Goal: Navigation & Orientation: Find specific page/section

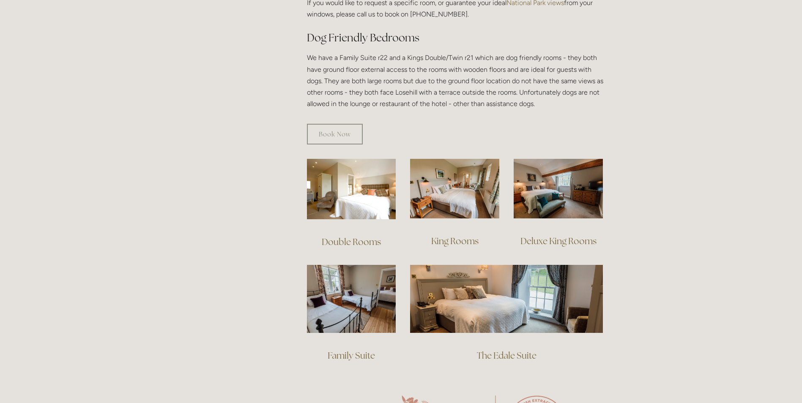
scroll to position [465, 0]
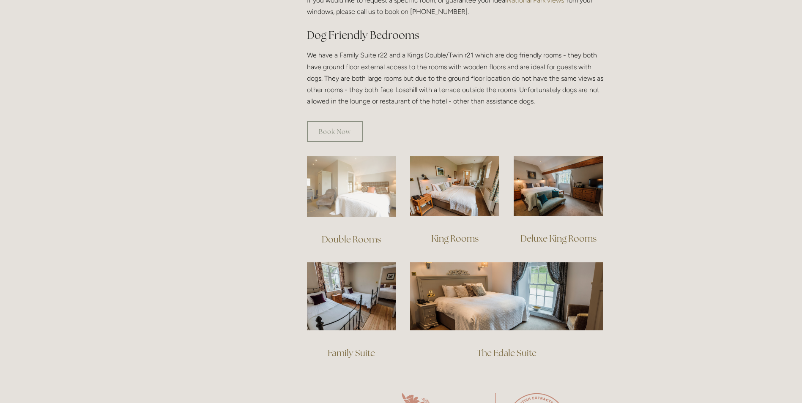
click at [377, 180] on img at bounding box center [351, 186] width 89 height 60
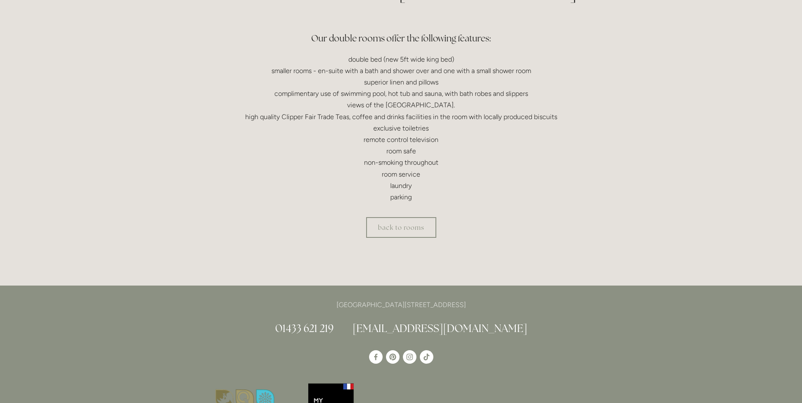
scroll to position [296, 0]
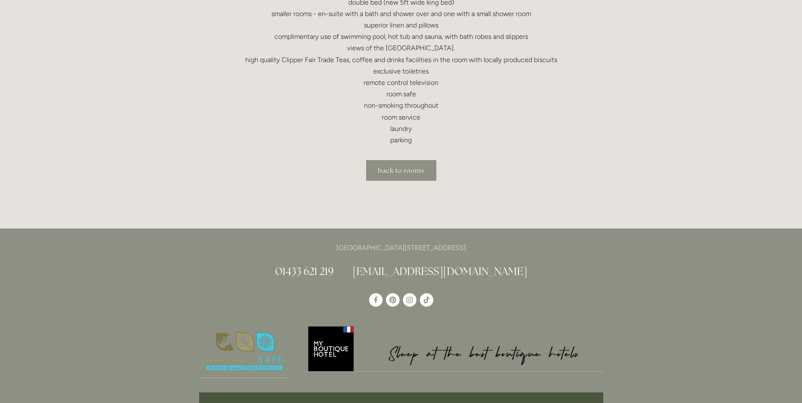
click at [392, 170] on link "back to rooms" at bounding box center [401, 170] width 70 height 21
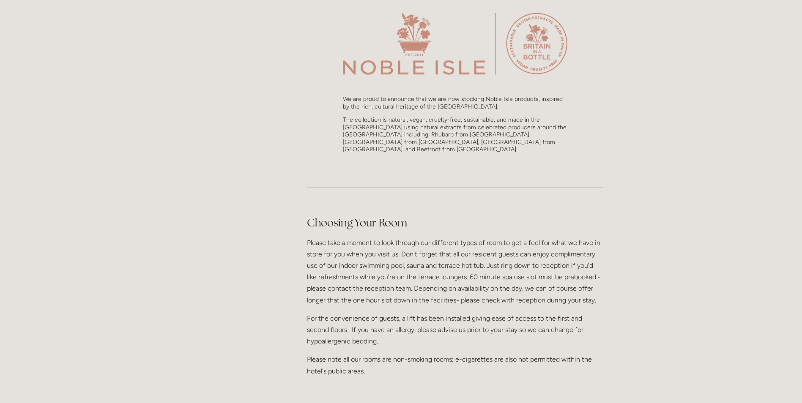
scroll to position [718, 0]
